Goal: Task Accomplishment & Management: Manage account settings

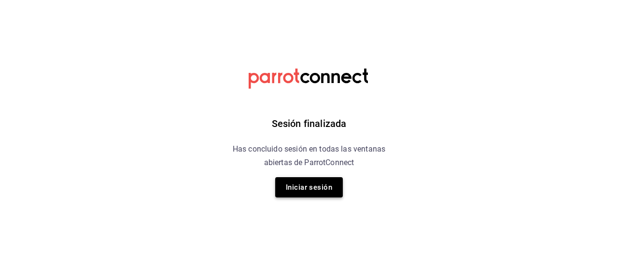
click at [306, 189] on button "Iniciar sesión" at bounding box center [309, 187] width 68 height 20
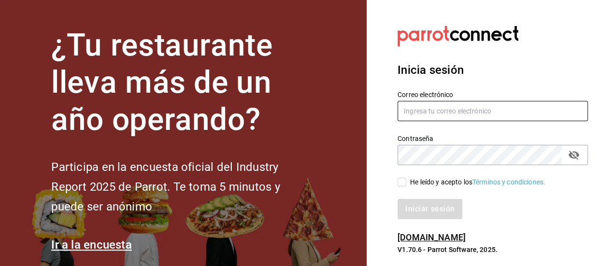
click at [420, 112] on input "text" at bounding box center [492, 111] width 190 height 20
type input "[EMAIL_ADDRESS][DOMAIN_NAME]"
click at [402, 182] on input "He leído y acepto los Términos y condiciones." at bounding box center [401, 182] width 9 height 9
checkbox input "true"
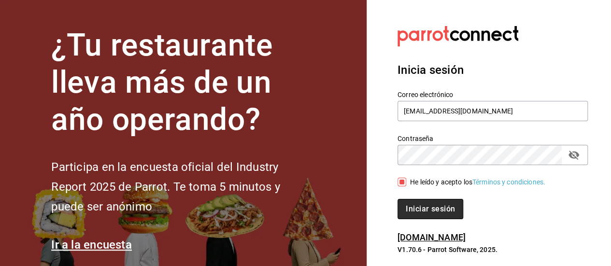
click at [417, 205] on button "Iniciar sesión" at bounding box center [430, 209] width 66 height 20
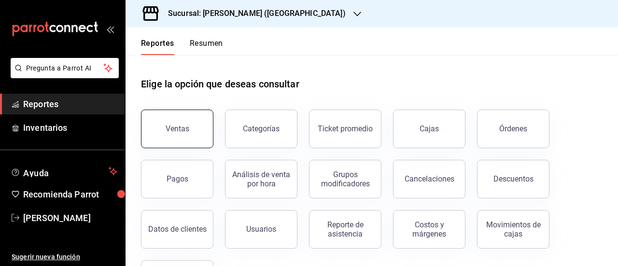
click at [195, 139] on button "Ventas" at bounding box center [177, 129] width 72 height 39
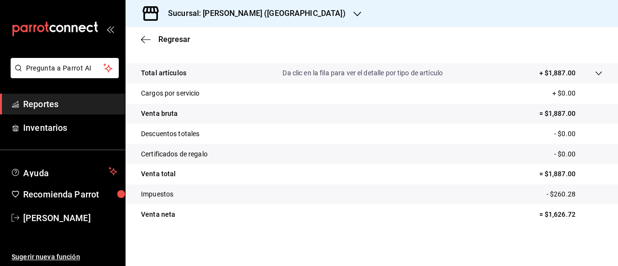
scroll to position [197, 0]
click at [174, 38] on span "Regresar" at bounding box center [174, 39] width 32 height 9
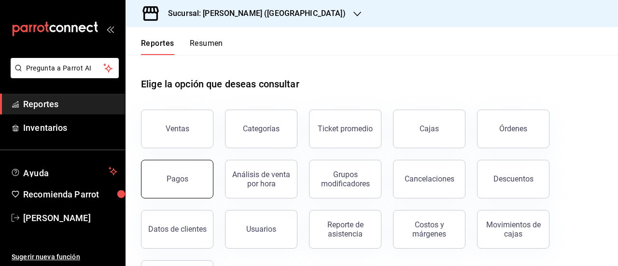
click at [178, 176] on div "Pagos" at bounding box center [178, 178] width 22 height 9
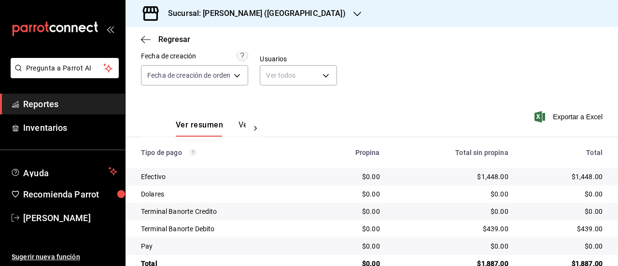
scroll to position [106, 0]
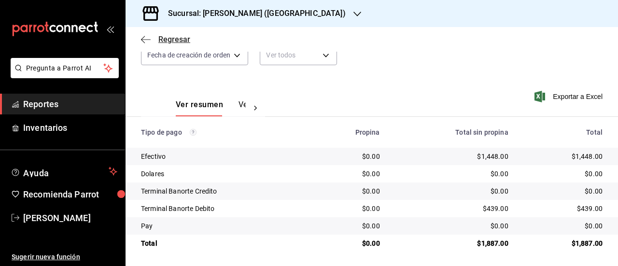
click at [145, 38] on icon "button" at bounding box center [146, 39] width 10 height 9
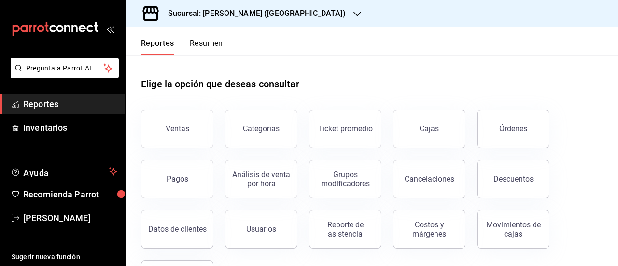
click at [354, 12] on icon "button" at bounding box center [358, 14] width 8 height 8
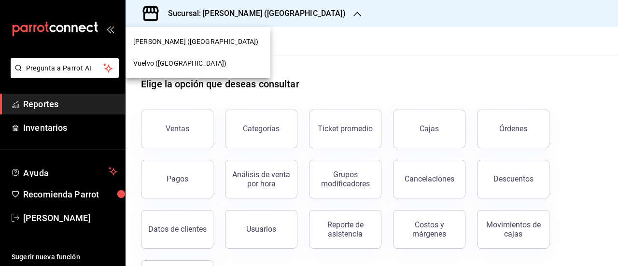
click at [192, 64] on span "Vuelvo (Tamaulipas)" at bounding box center [179, 63] width 93 height 10
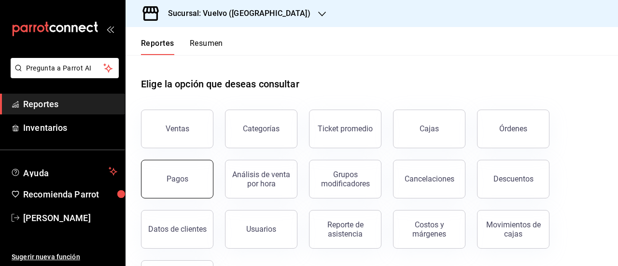
click at [184, 173] on button "Pagos" at bounding box center [177, 179] width 72 height 39
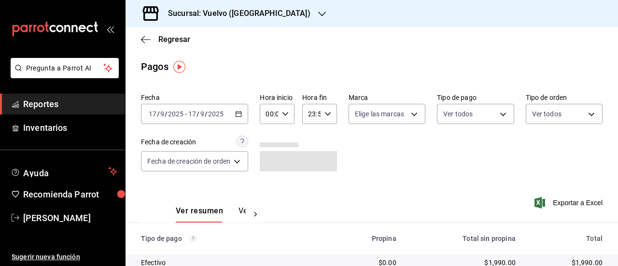
scroll to position [108, 0]
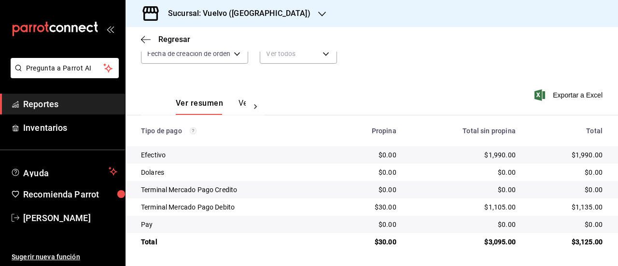
click at [184, 173] on div "Dolares" at bounding box center [233, 173] width 185 height 10
click at [146, 38] on icon "button" at bounding box center [146, 39] width 10 height 9
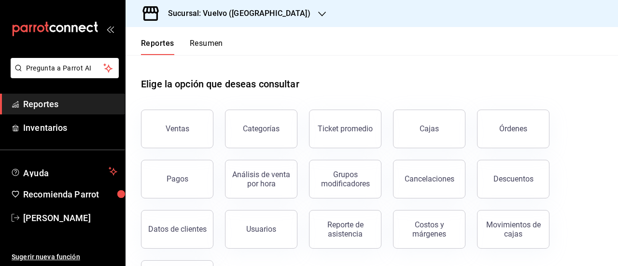
click at [318, 13] on icon "button" at bounding box center [322, 14] width 8 height 8
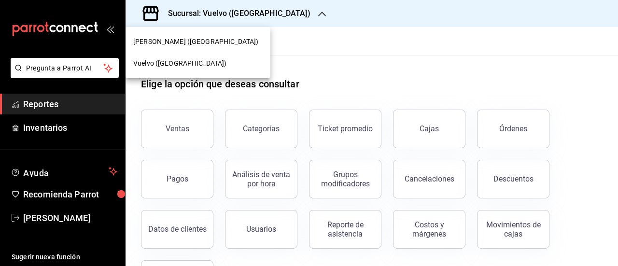
click at [230, 38] on div "Don Luca (Tamaulipas)" at bounding box center [197, 42] width 129 height 10
